Goal: Task Accomplishment & Management: Manage account settings

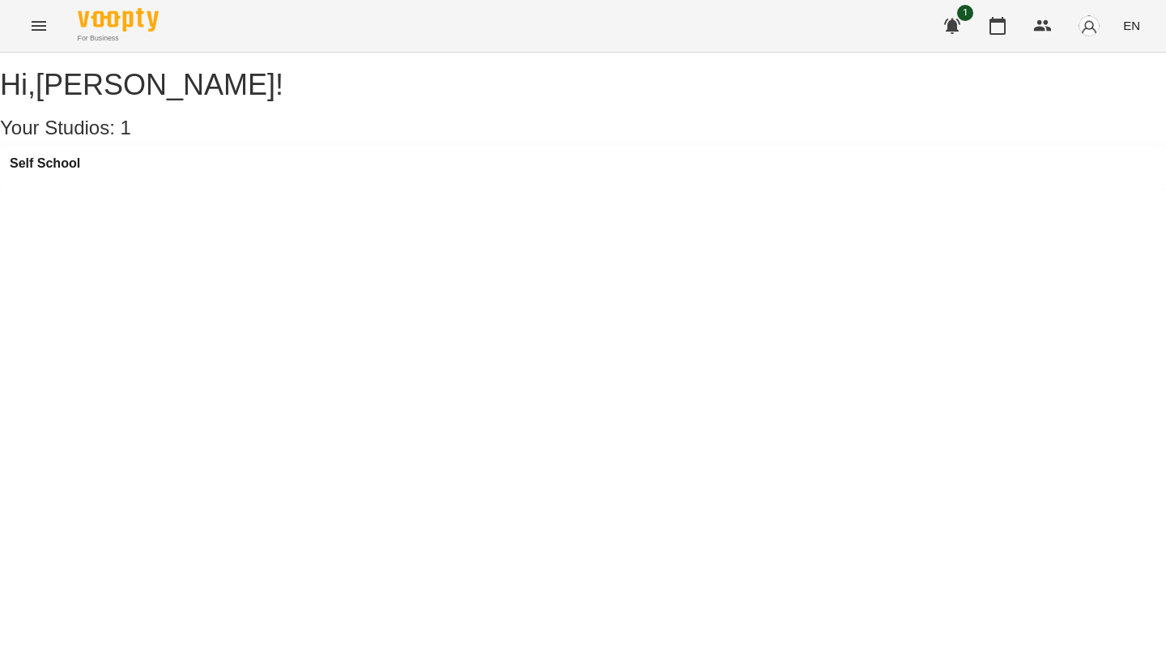
click at [255, 190] on div "Self School" at bounding box center [583, 169] width 1166 height 44
click at [1001, 29] on icon "button" at bounding box center [997, 25] width 19 height 19
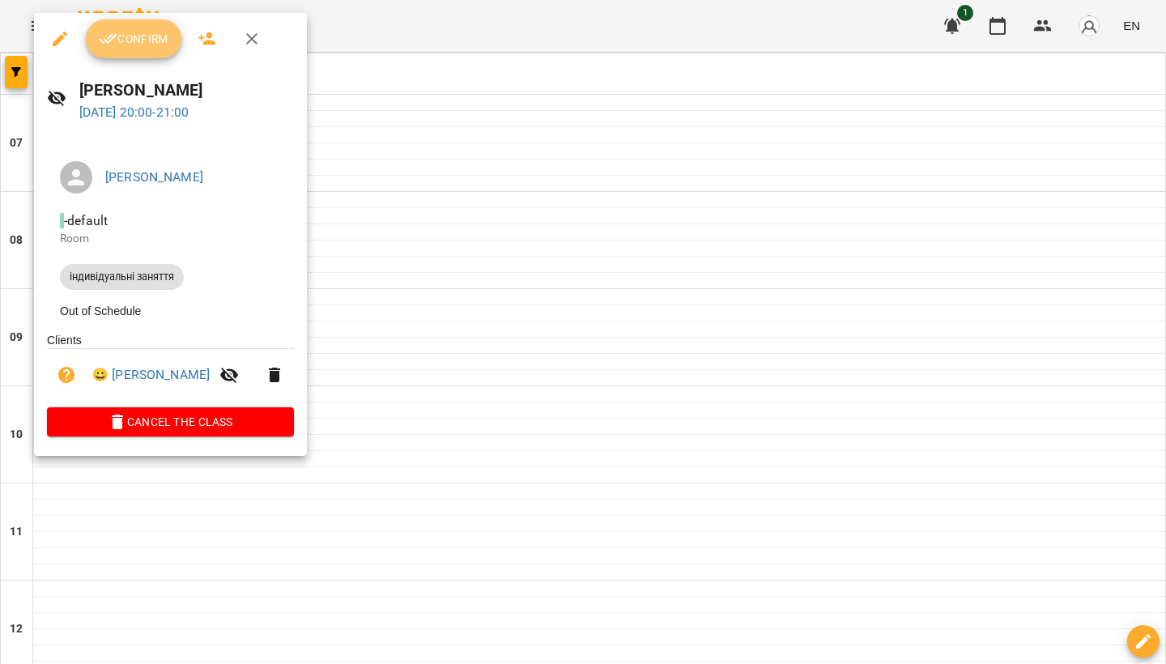
click at [153, 39] on span "Confirm" at bounding box center [134, 38] width 70 height 19
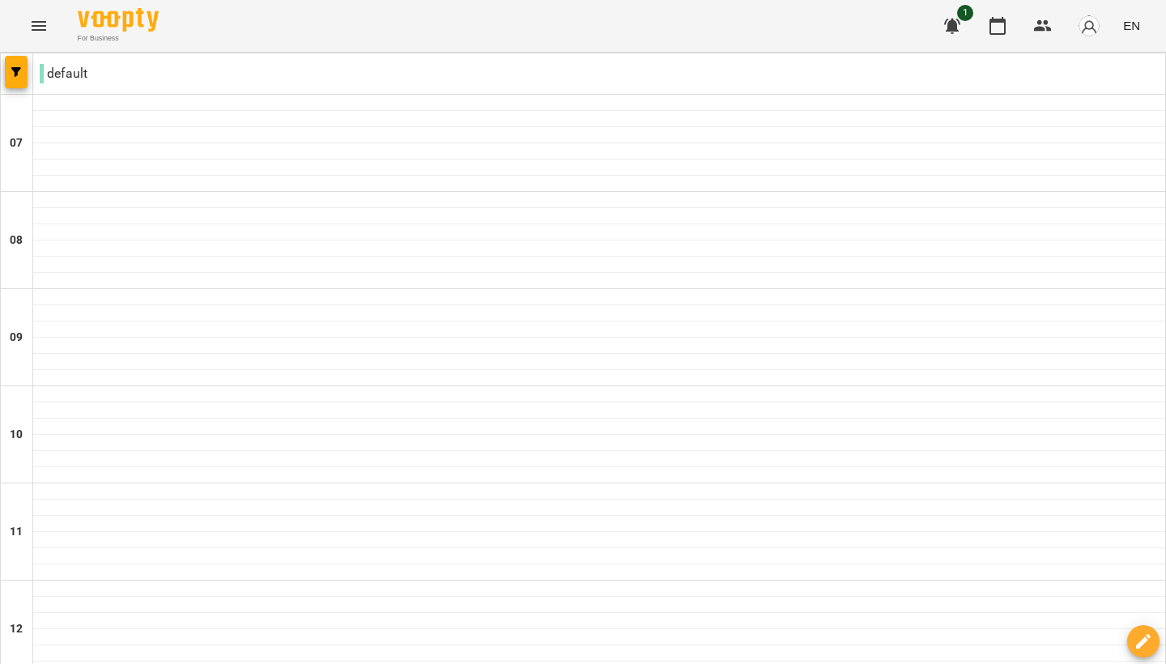
scroll to position [1093, 0]
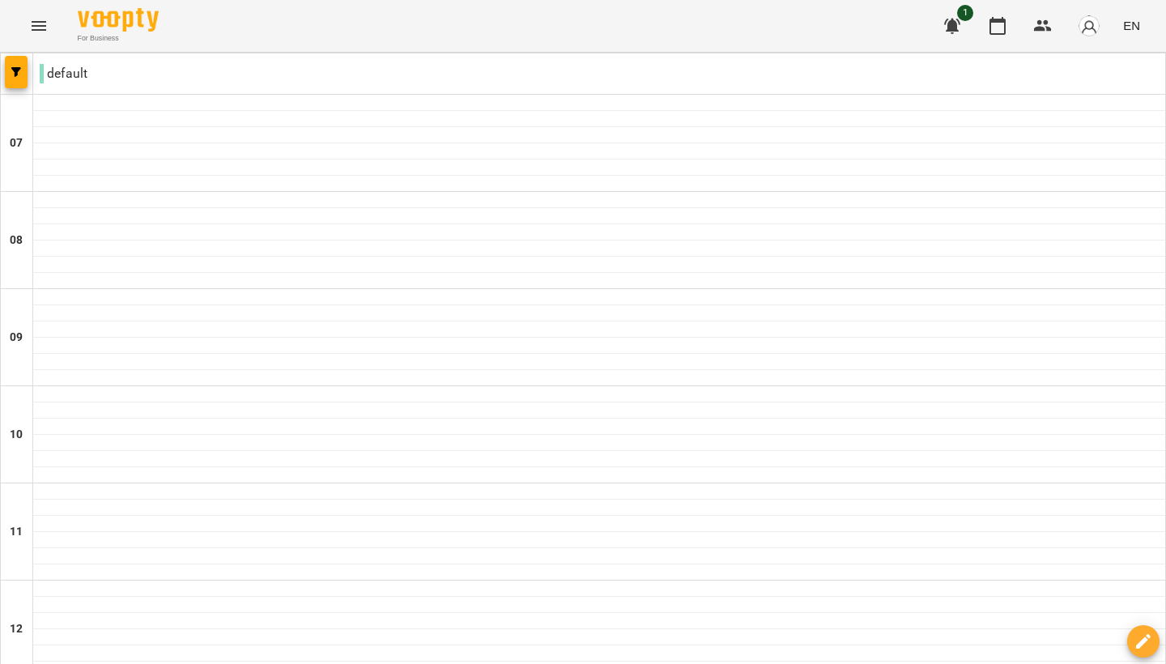
scroll to position [1084, 0]
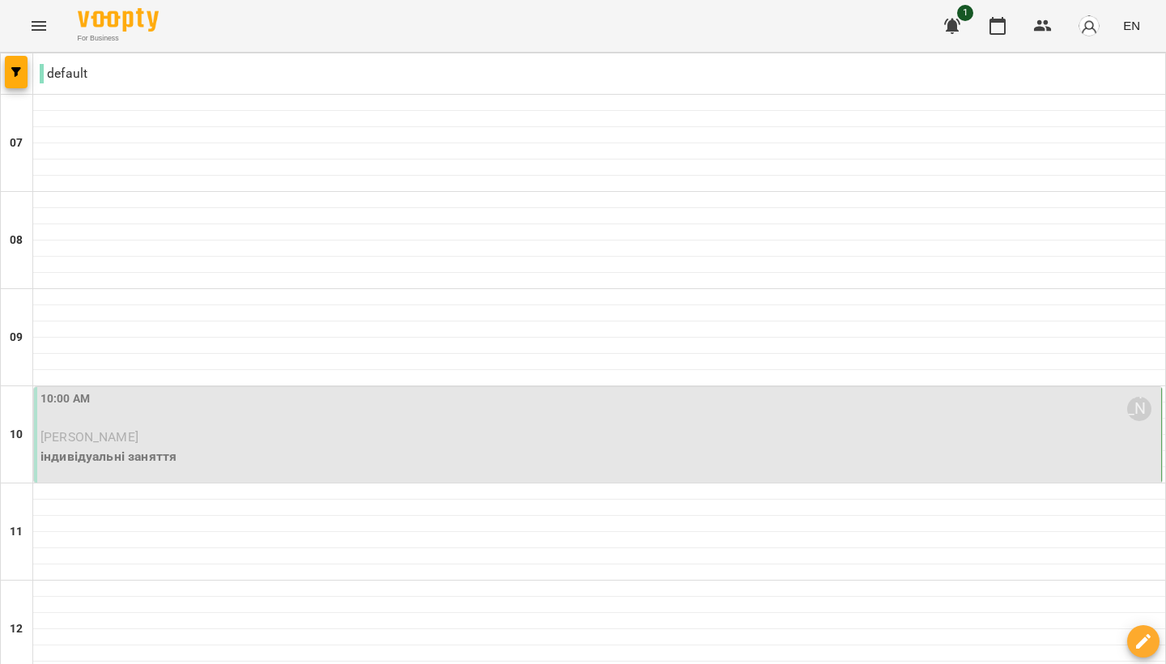
scroll to position [43, 0]
